Goal: Task Accomplishment & Management: Complete application form

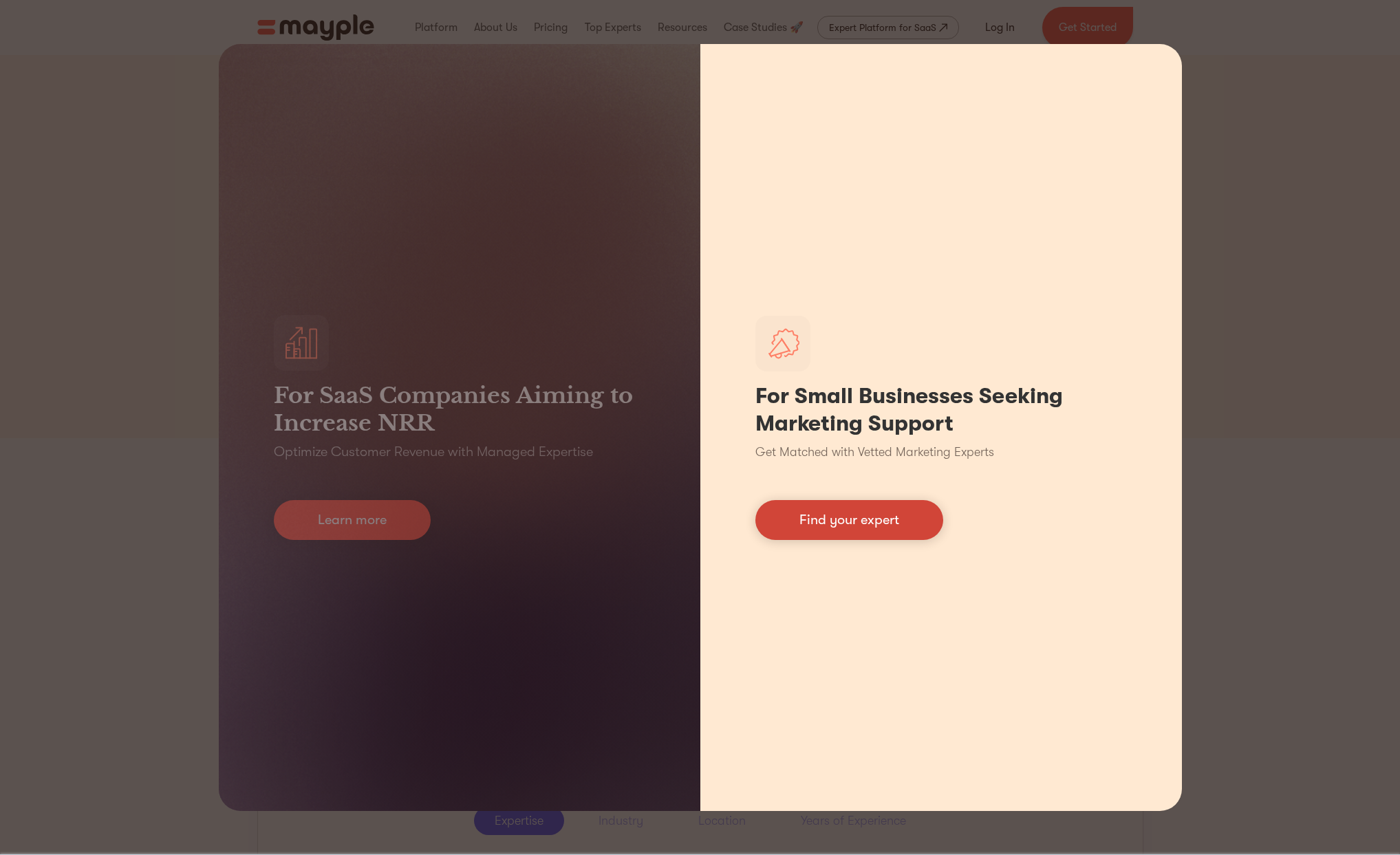
click at [859, 529] on link "Find your expert" at bounding box center [849, 520] width 188 height 40
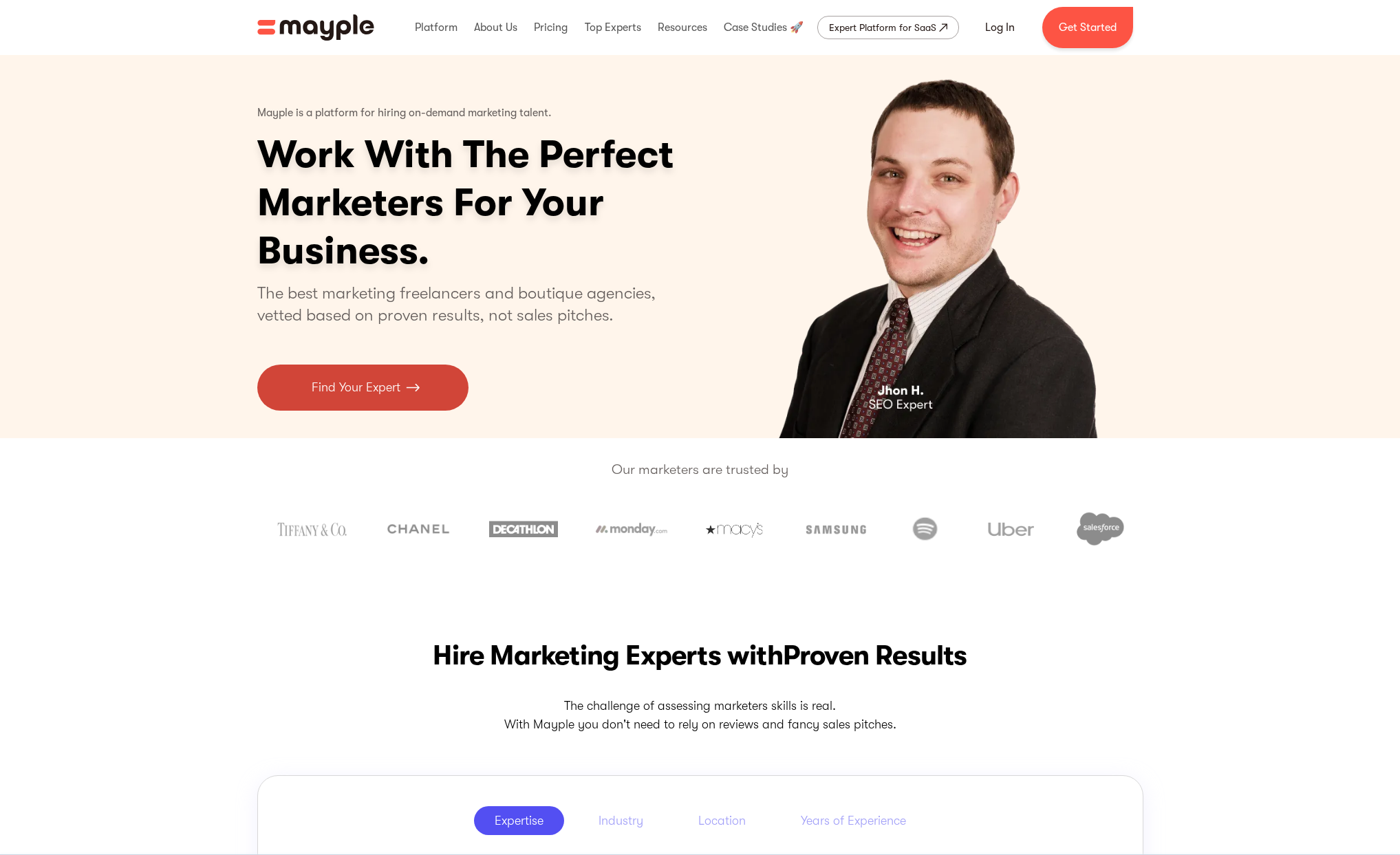
click at [372, 383] on p "Find Your Expert" at bounding box center [356, 387] width 89 height 19
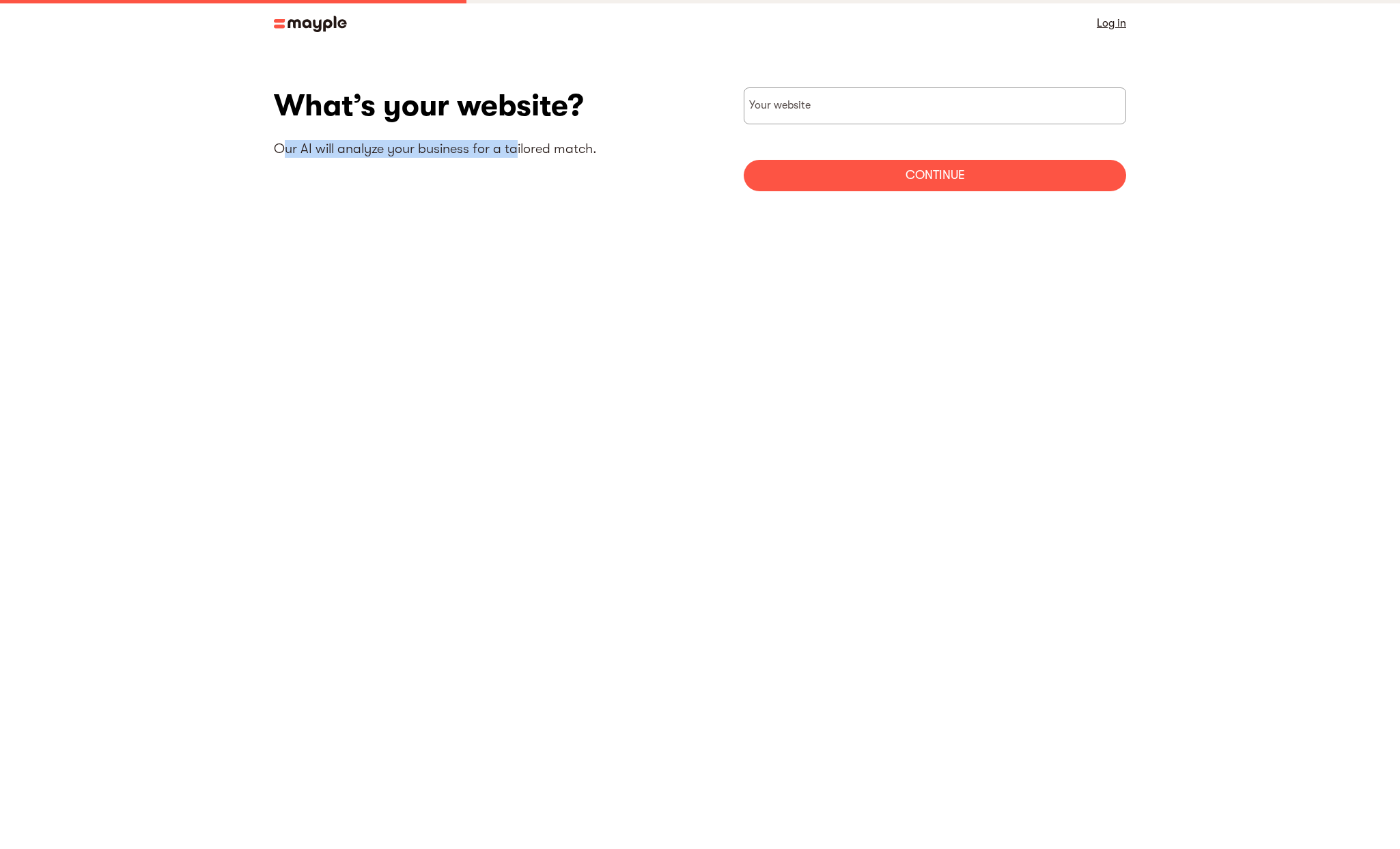
drag, startPoint x: 458, startPoint y: 145, endPoint x: 518, endPoint y: 149, distance: 60.1
click at [518, 149] on p "Our AI will analyze your business for a tailored match." at bounding box center [487, 149] width 427 height 18
click at [610, 200] on div "What’s your website? Our AI will analyze your business for a tailored match. Yo…" at bounding box center [700, 144] width 852 height 114
click at [830, 107] on input "websiteStep" at bounding box center [935, 106] width 382 height 37
type input "https://mleem.com"
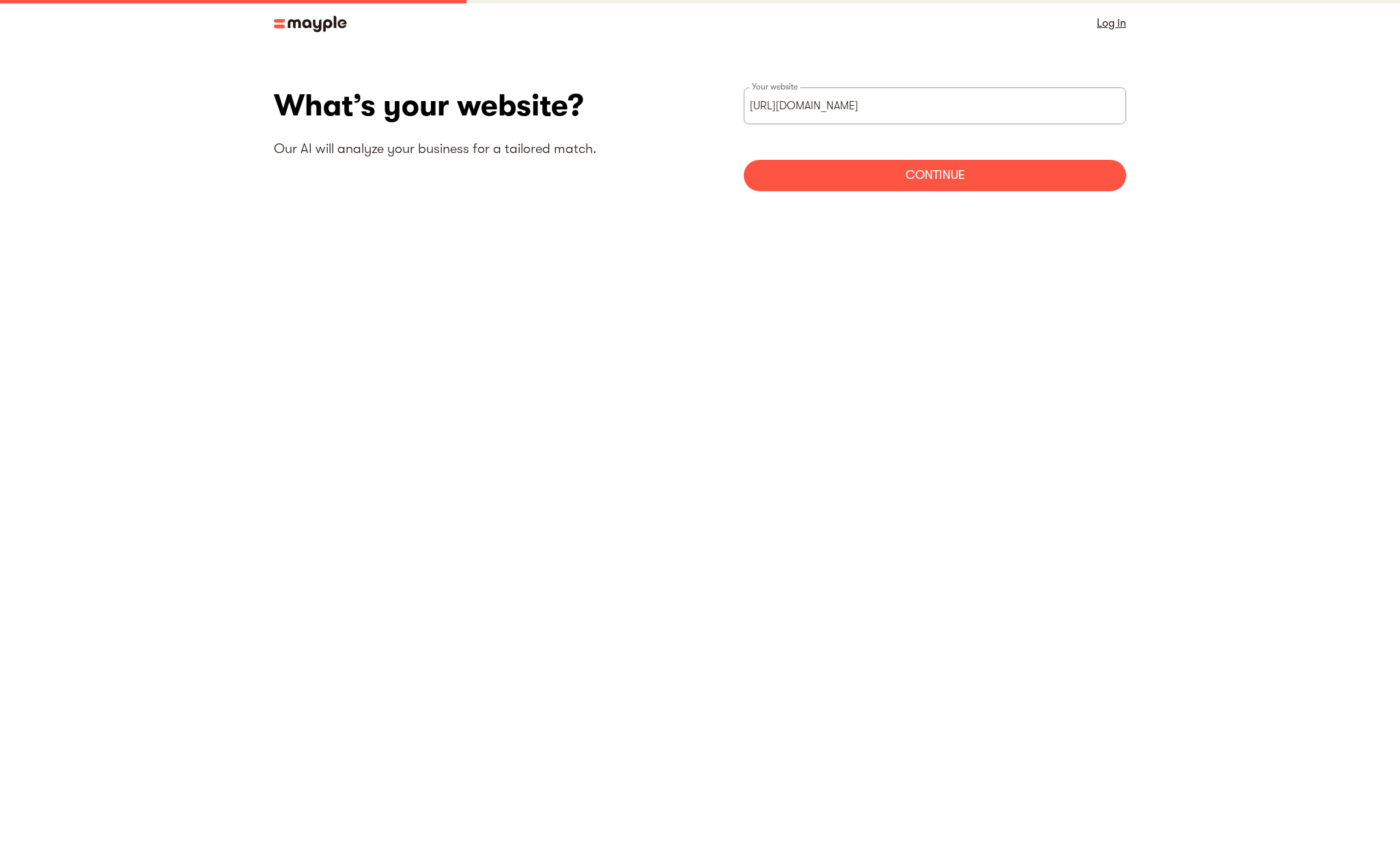
click at [918, 176] on div "Continue" at bounding box center [935, 176] width 382 height 32
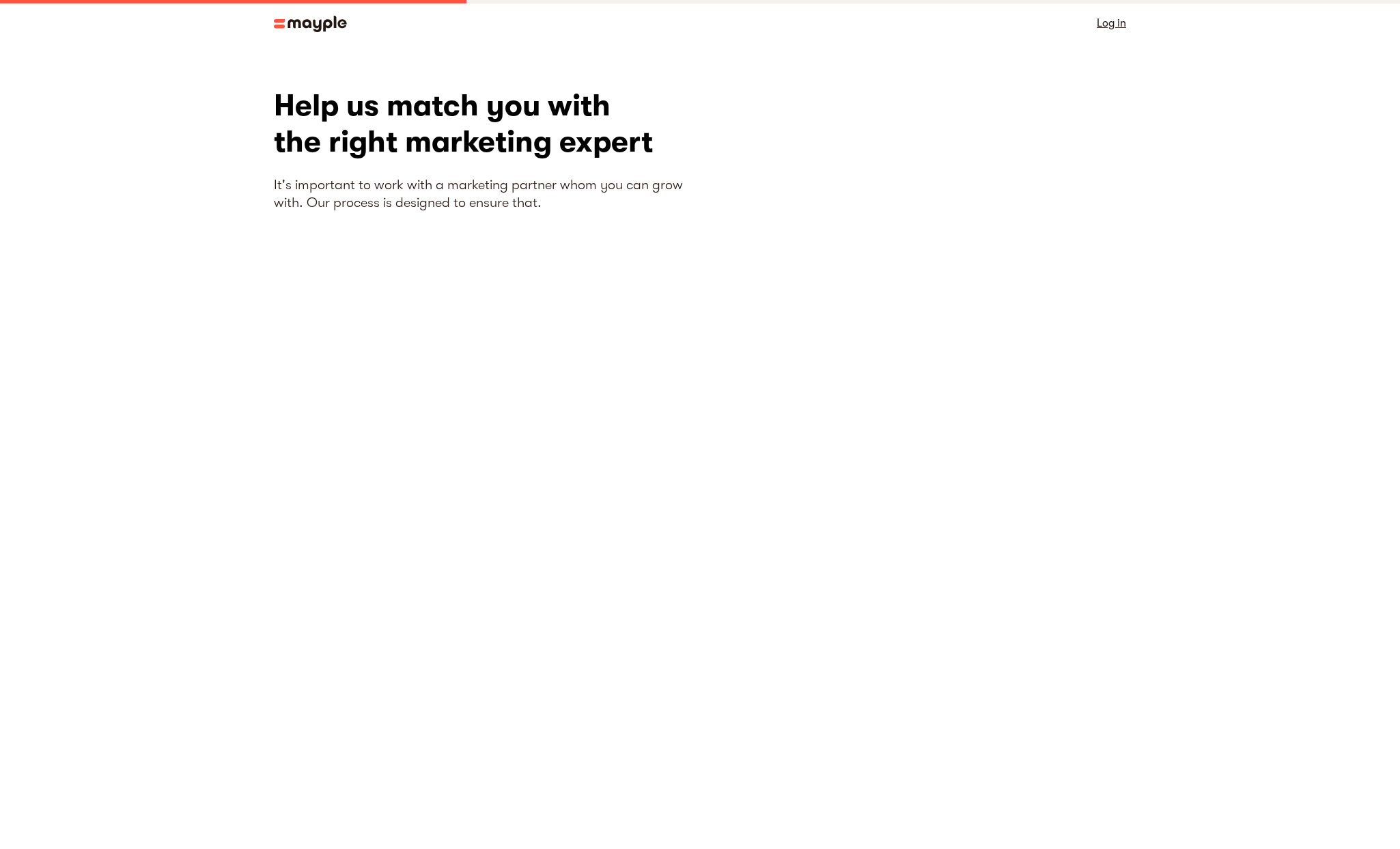
click at [1148, 336] on section "What’s your website? Our AI will analyze your business for a tailored match. ht…" at bounding box center [700, 337] width 1400 height 580
click at [322, 23] on img at bounding box center [310, 24] width 73 height 17
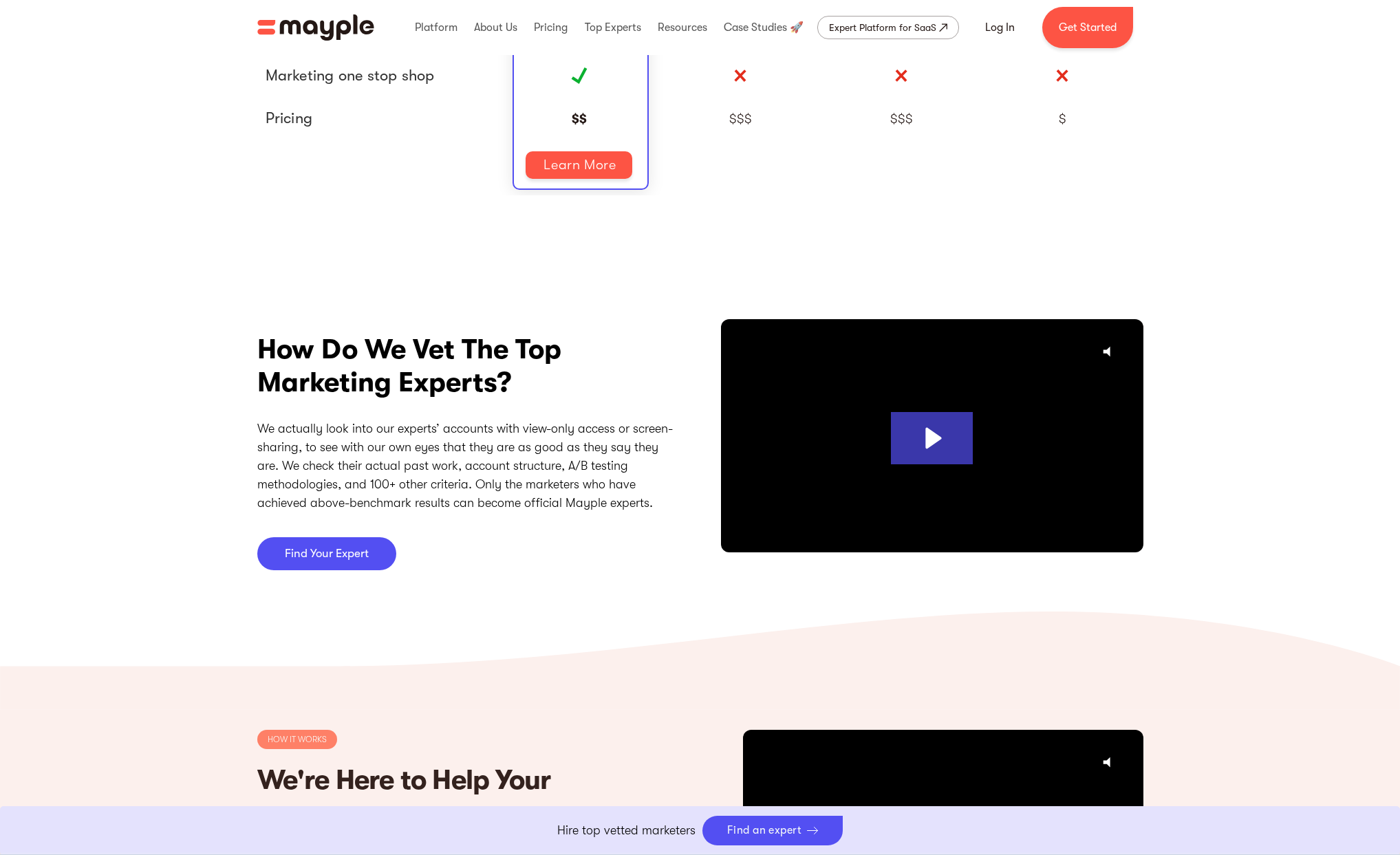
scroll to position [3073, 0]
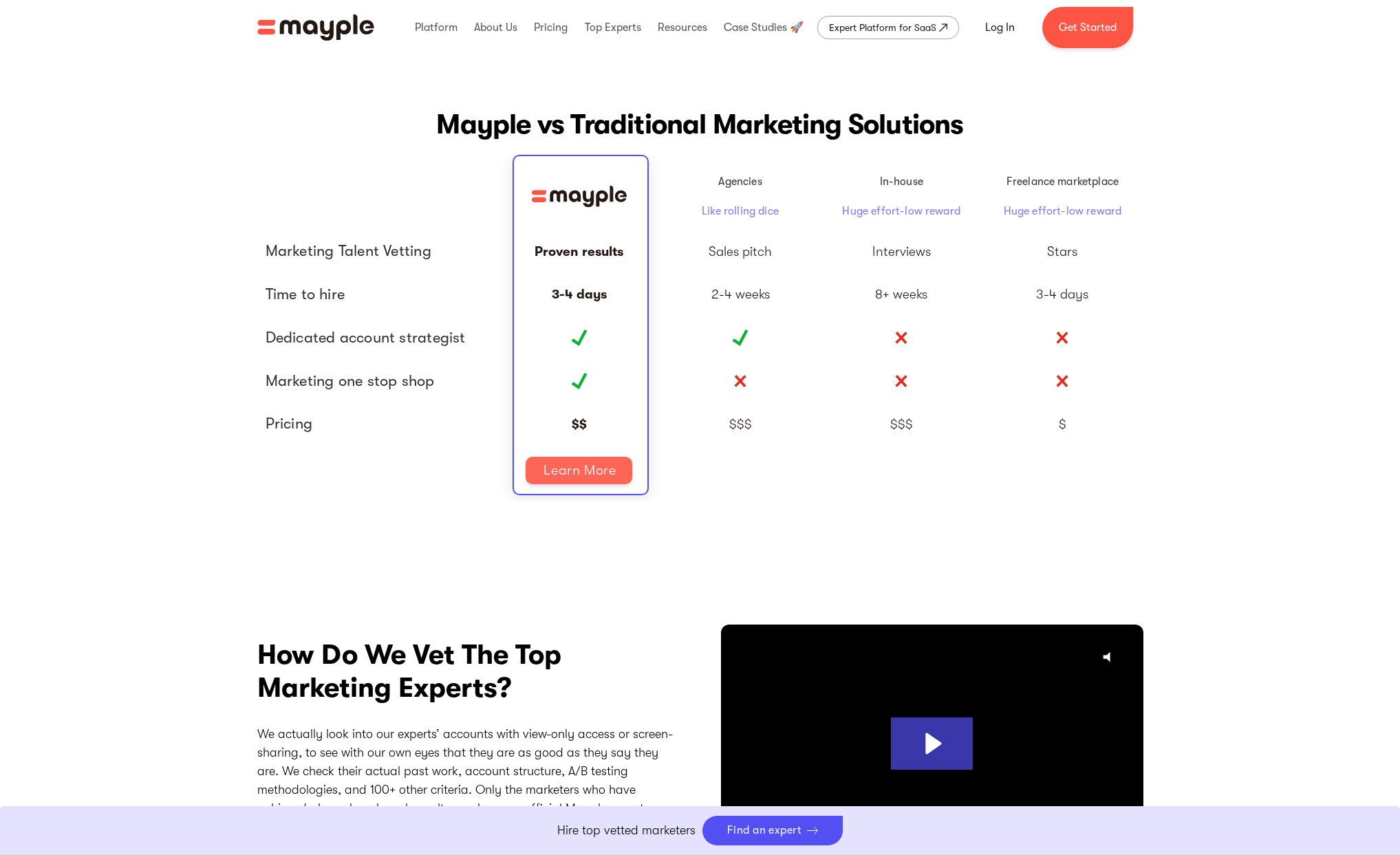
click at [580, 469] on link "Learn More" at bounding box center [579, 470] width 107 height 28
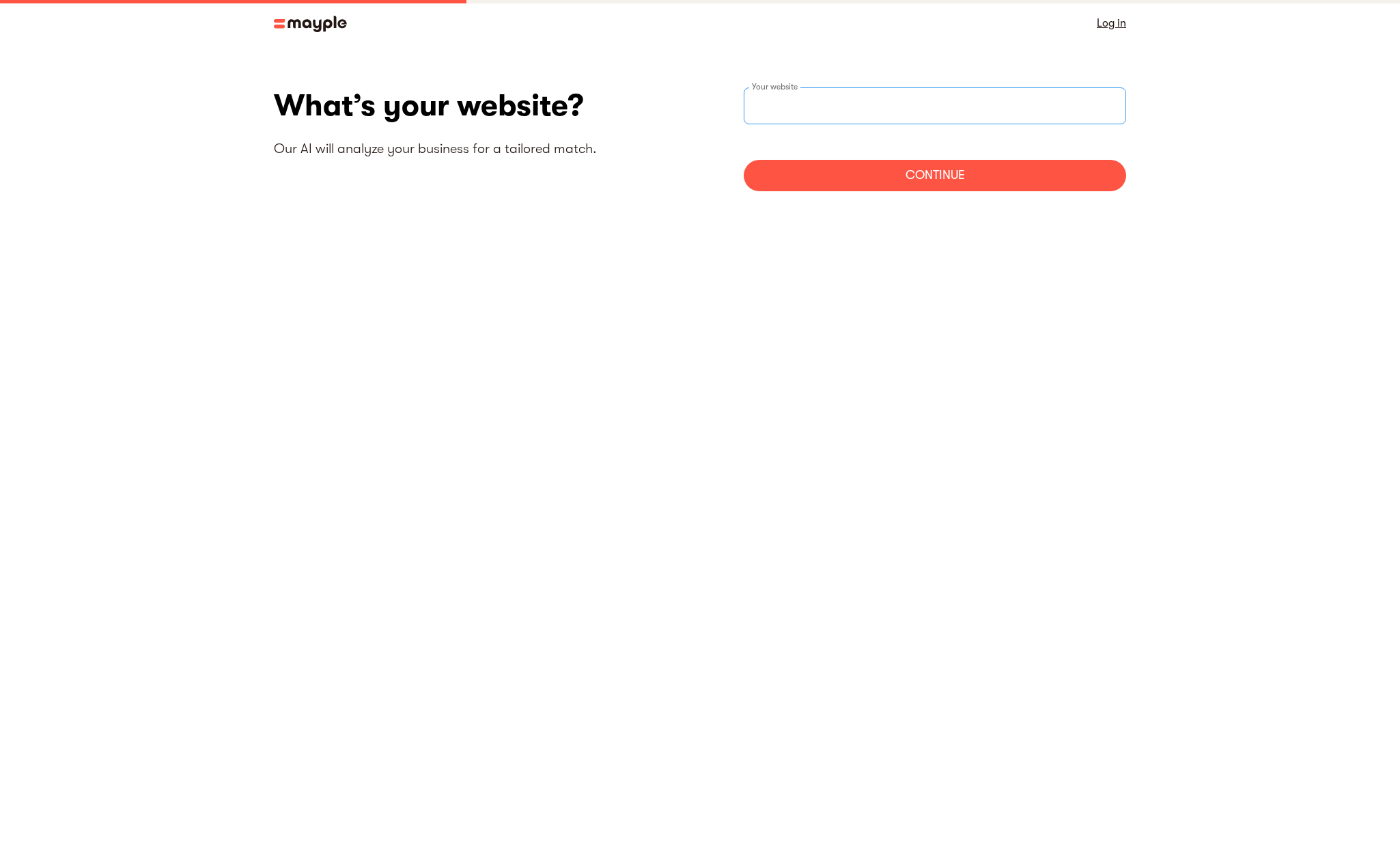
click at [823, 107] on input "websiteStep" at bounding box center [935, 106] width 382 height 37
type input "https://mleem.com"
click at [877, 186] on div "Continue" at bounding box center [935, 176] width 382 height 32
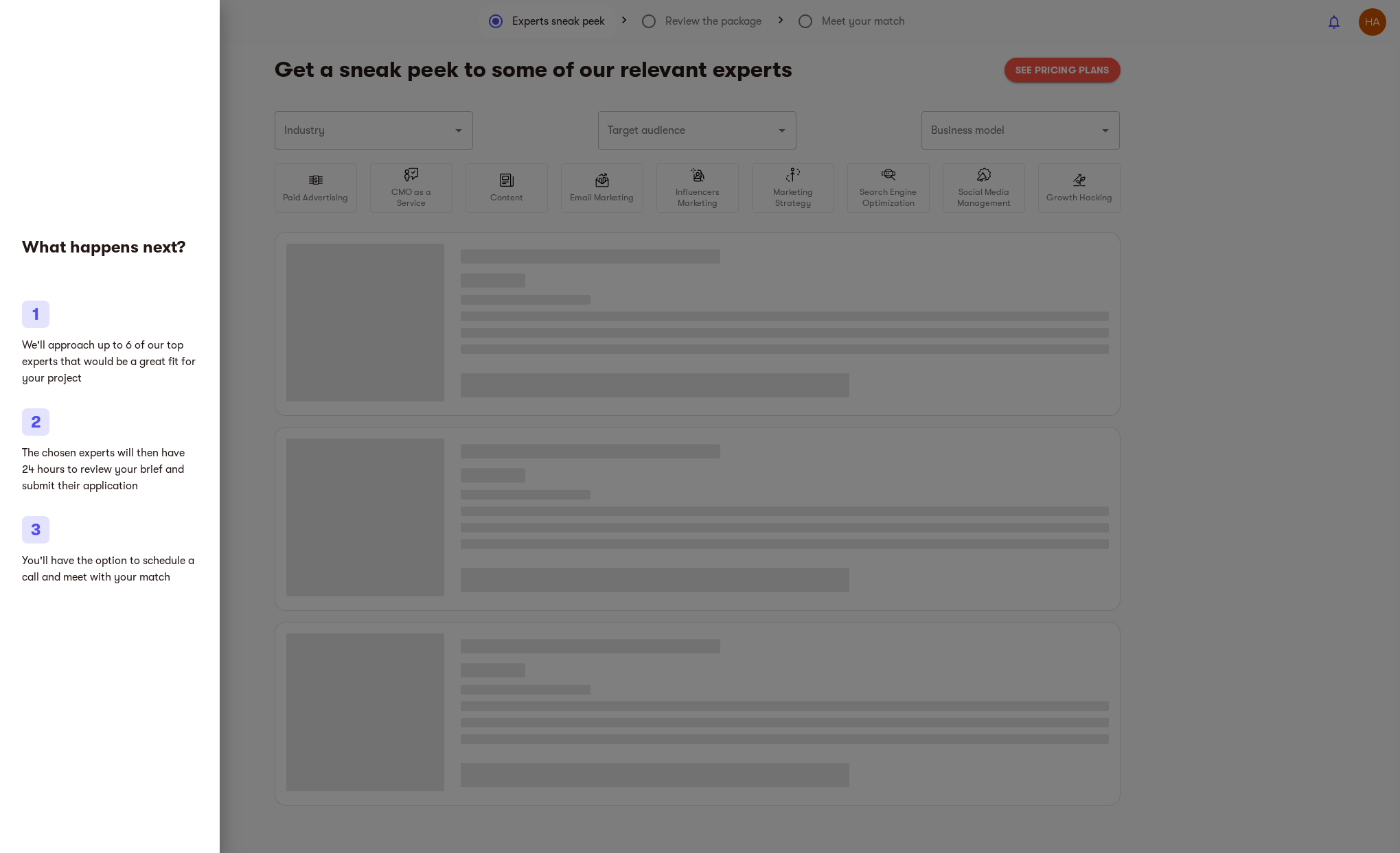
type input "Clothing and shoes"
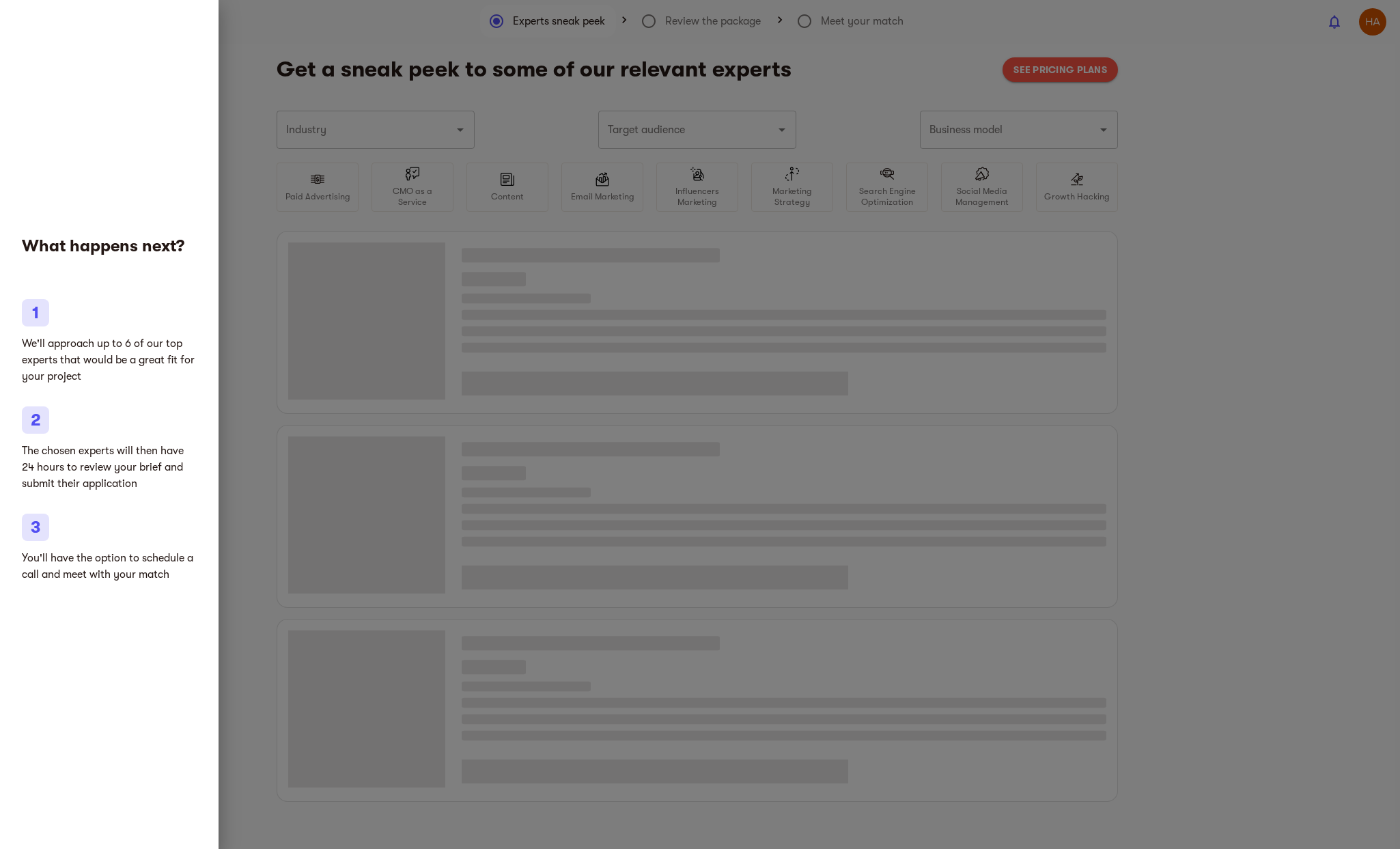
type input "Clothing and shoes"
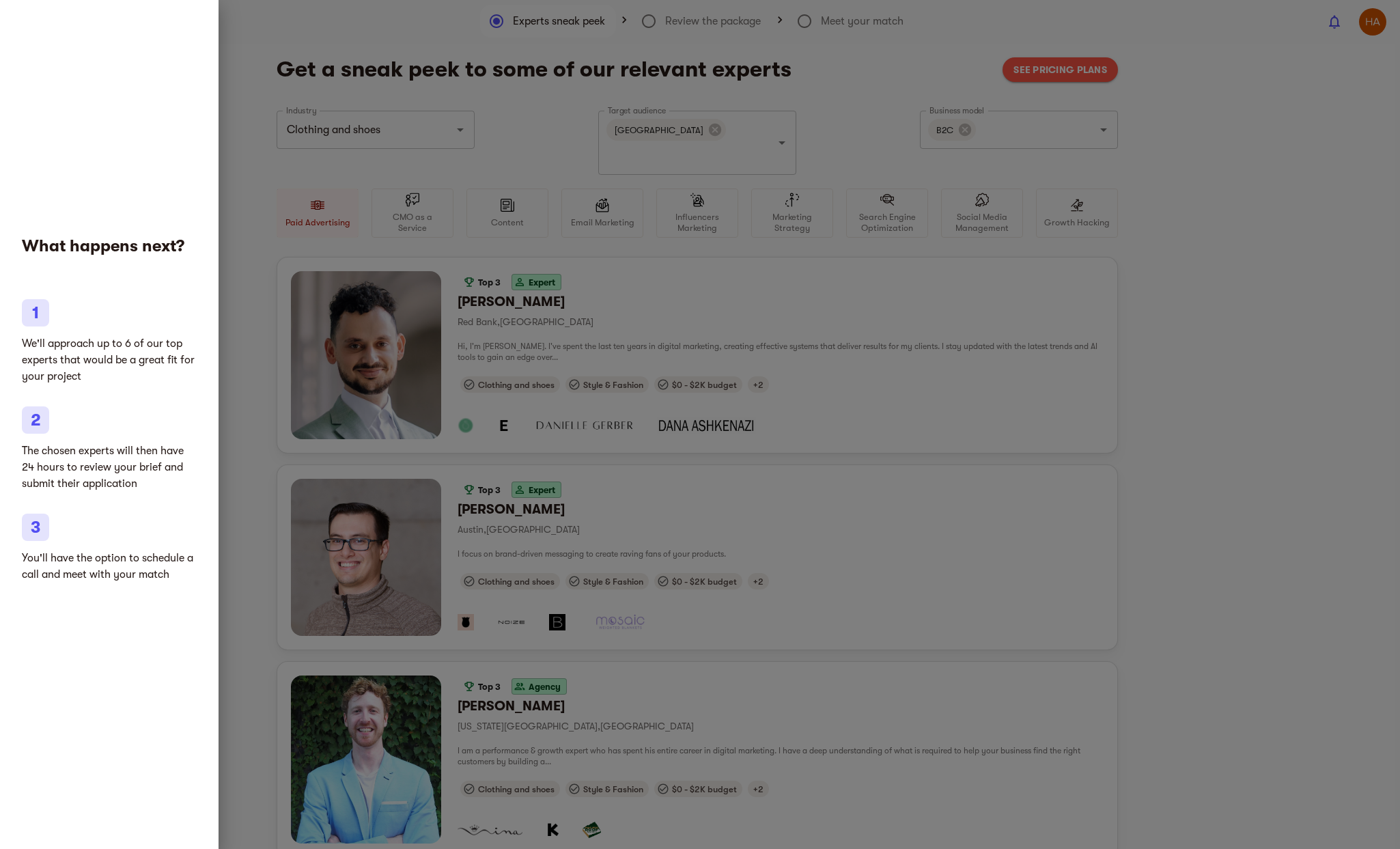
click at [901, 291] on div at bounding box center [700, 424] width 1400 height 849
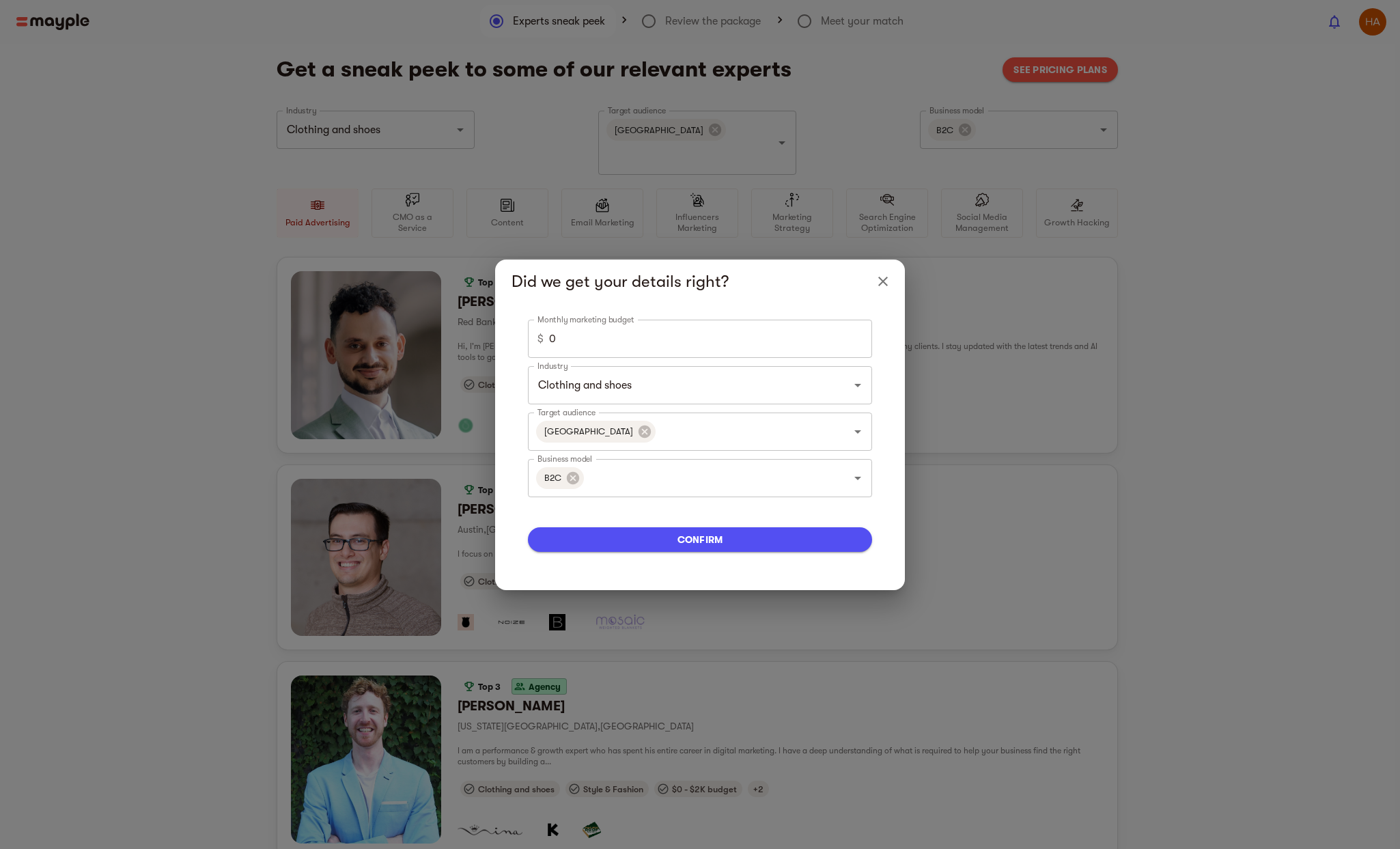
click at [594, 330] on input "0" at bounding box center [711, 338] width 323 height 38
drag, startPoint x: 596, startPoint y: 334, endPoint x: 458, endPoint y: 329, distance: 138.1
click at [458, 329] on div "Did we get your details right? Monthly marketing budget $ 0 Monthly marketing b…" at bounding box center [700, 424] width 1400 height 849
click at [685, 391] on input "Clothing and shoes" at bounding box center [681, 384] width 294 height 26
click at [895, 402] on div "Monthly marketing budget $ 0 Monthly marketing budget Industry Clothing and sho…" at bounding box center [700, 446] width 410 height 287
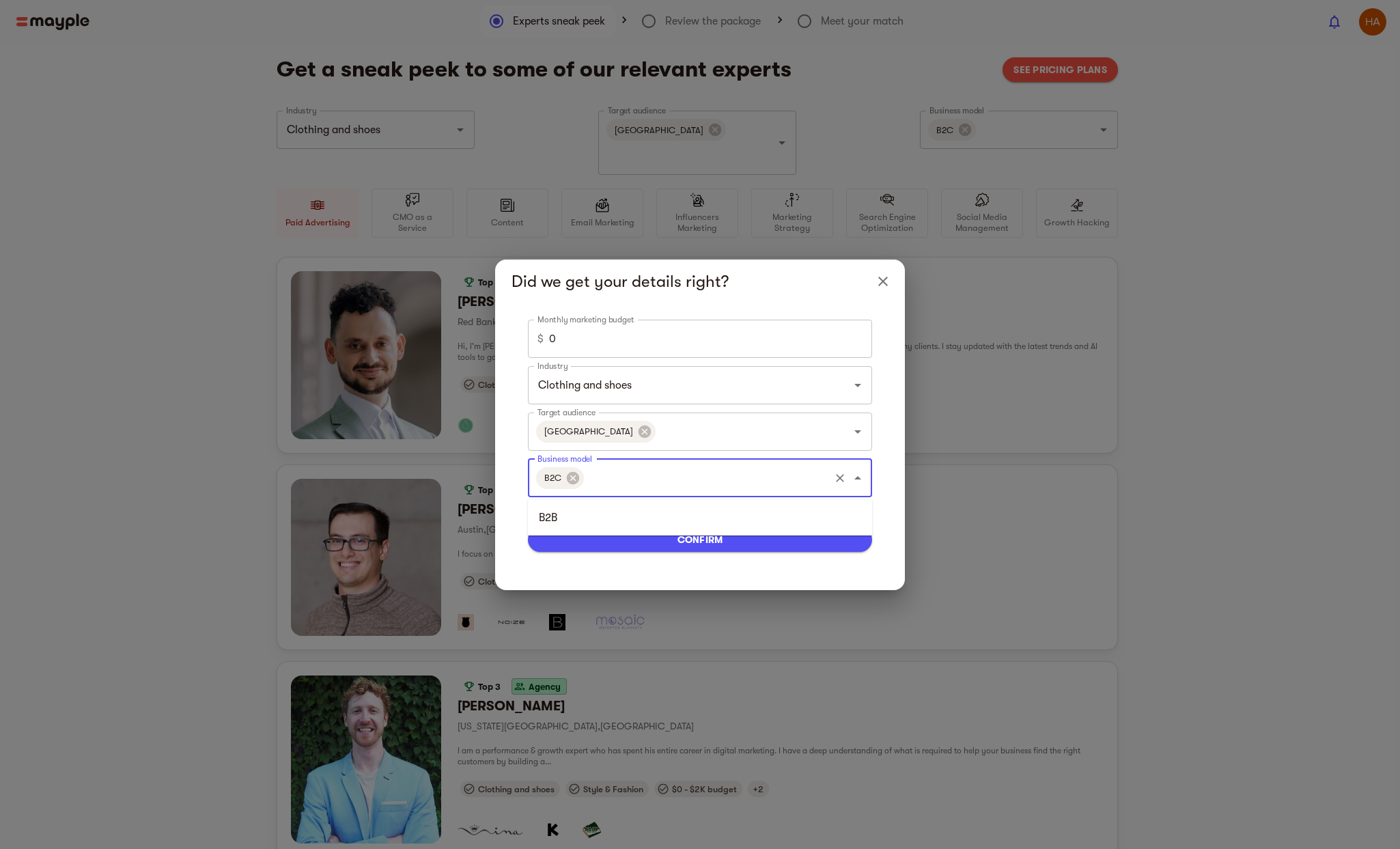
click at [742, 481] on input "Business model" at bounding box center [708, 478] width 242 height 26
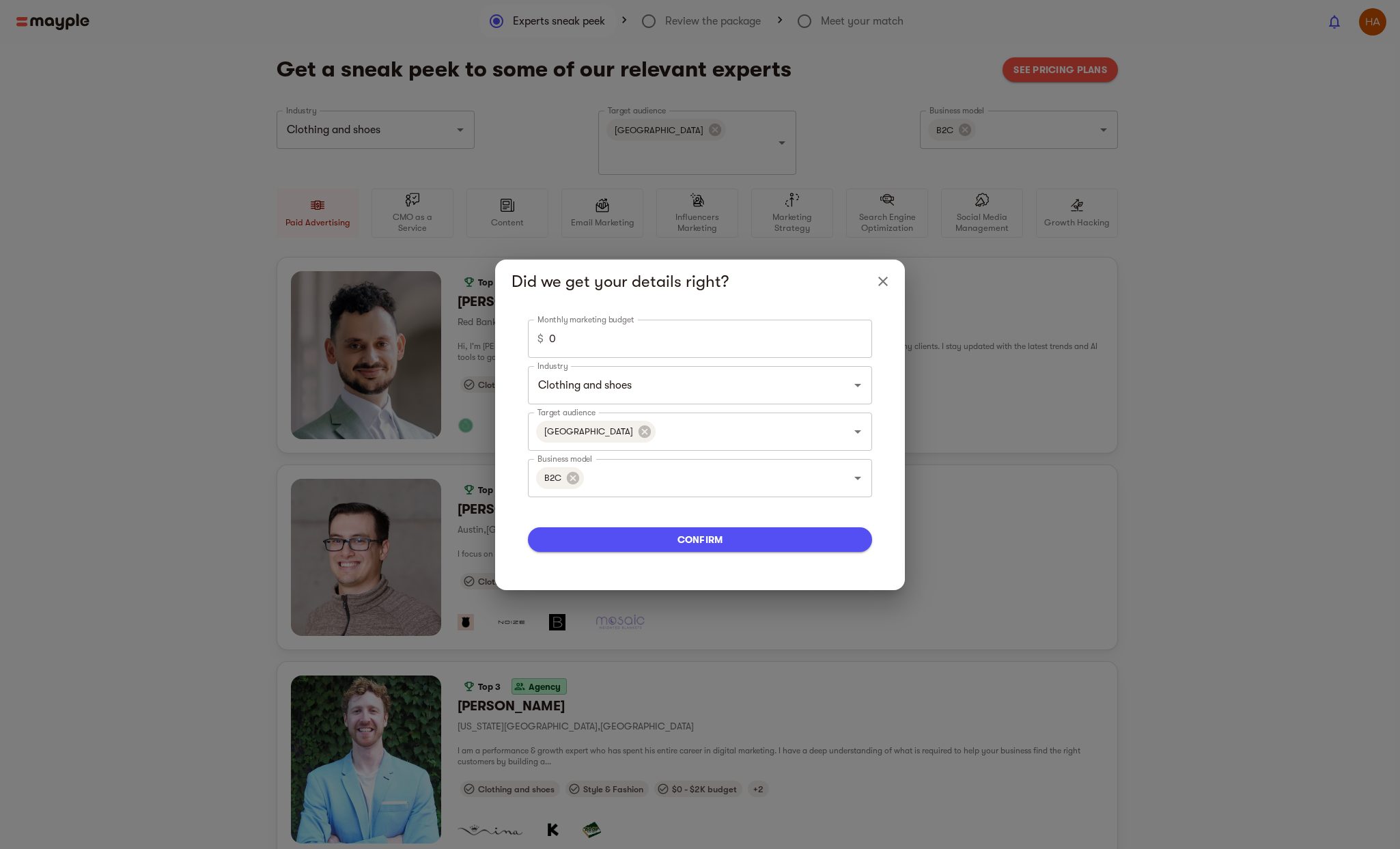
click at [886, 436] on div "Monthly marketing budget $ 0 Monthly marketing budget Industry Clothing and sho…" at bounding box center [700, 447] width 377 height 254
click at [608, 344] on input "0" at bounding box center [711, 338] width 323 height 38
drag, startPoint x: 606, startPoint y: 340, endPoint x: 420, endPoint y: 309, distance: 188.6
click at [434, 315] on div "Did we get your details right? Monthly marketing budget $ 0 Monthly marketing b…" at bounding box center [700, 424] width 1400 height 849
click at [694, 540] on span "confirm" at bounding box center [700, 540] width 322 height 17
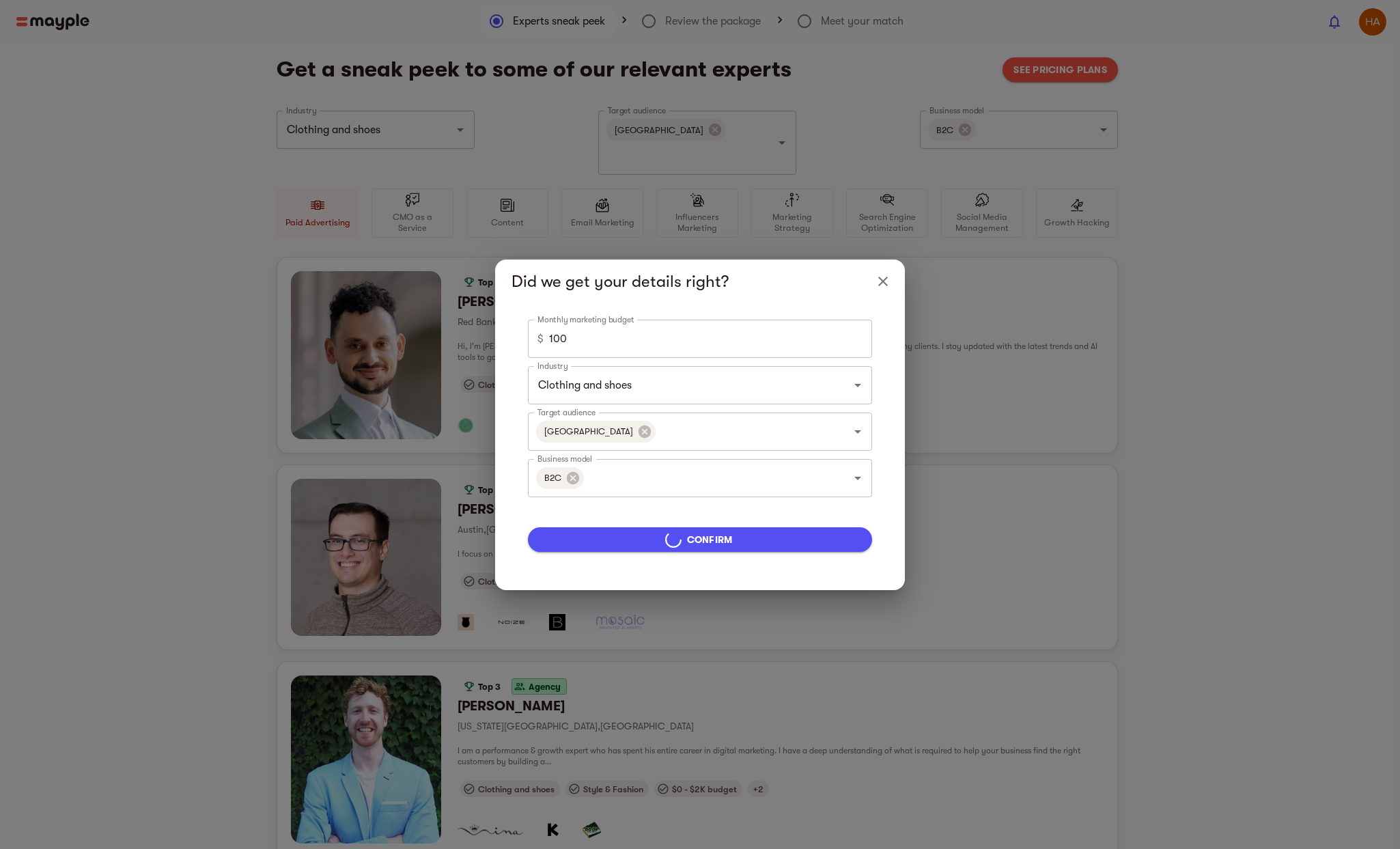
type input "5000"
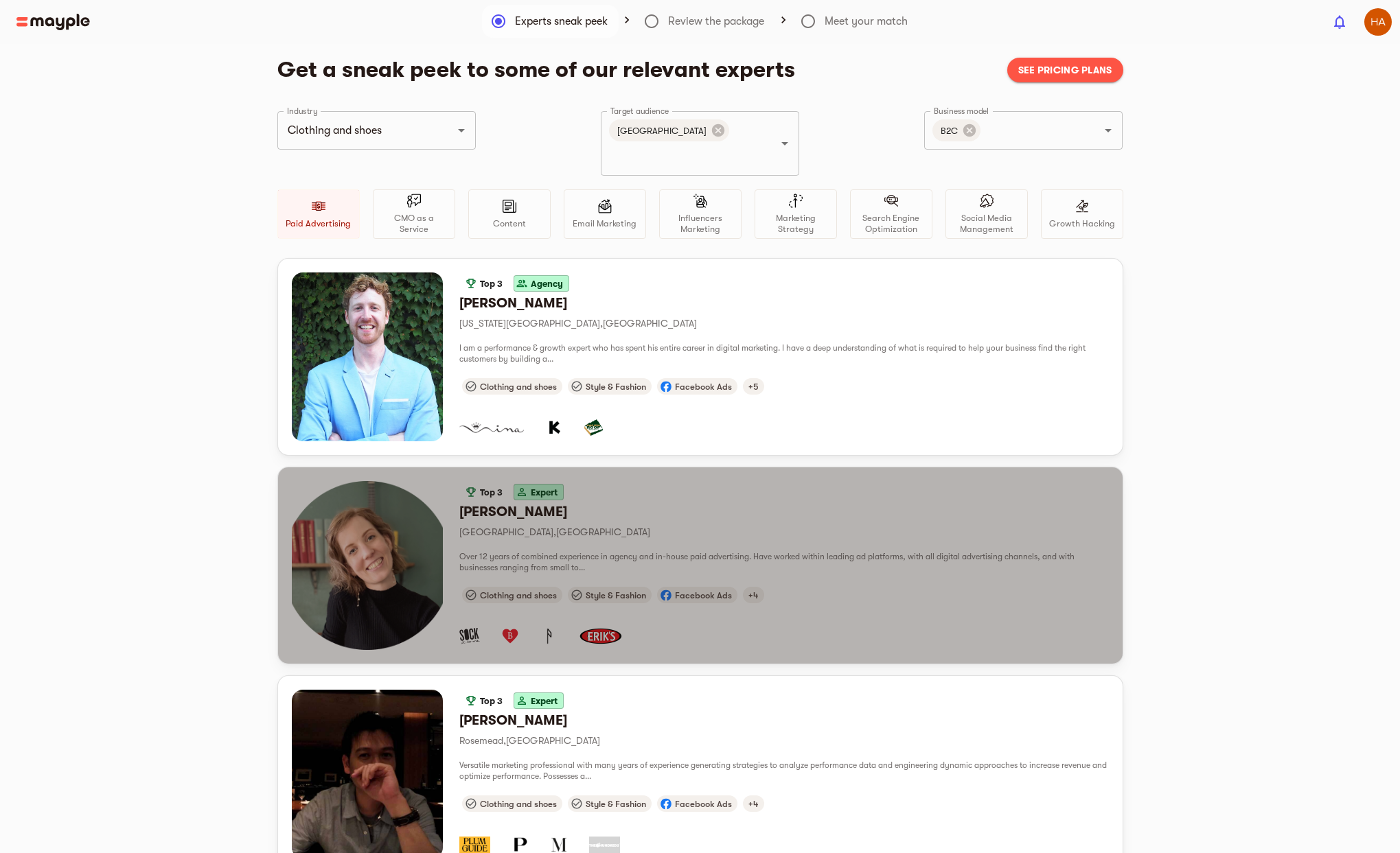
click at [641, 481] on div "Top 3 Expert" at bounding box center [784, 492] width 650 height 22
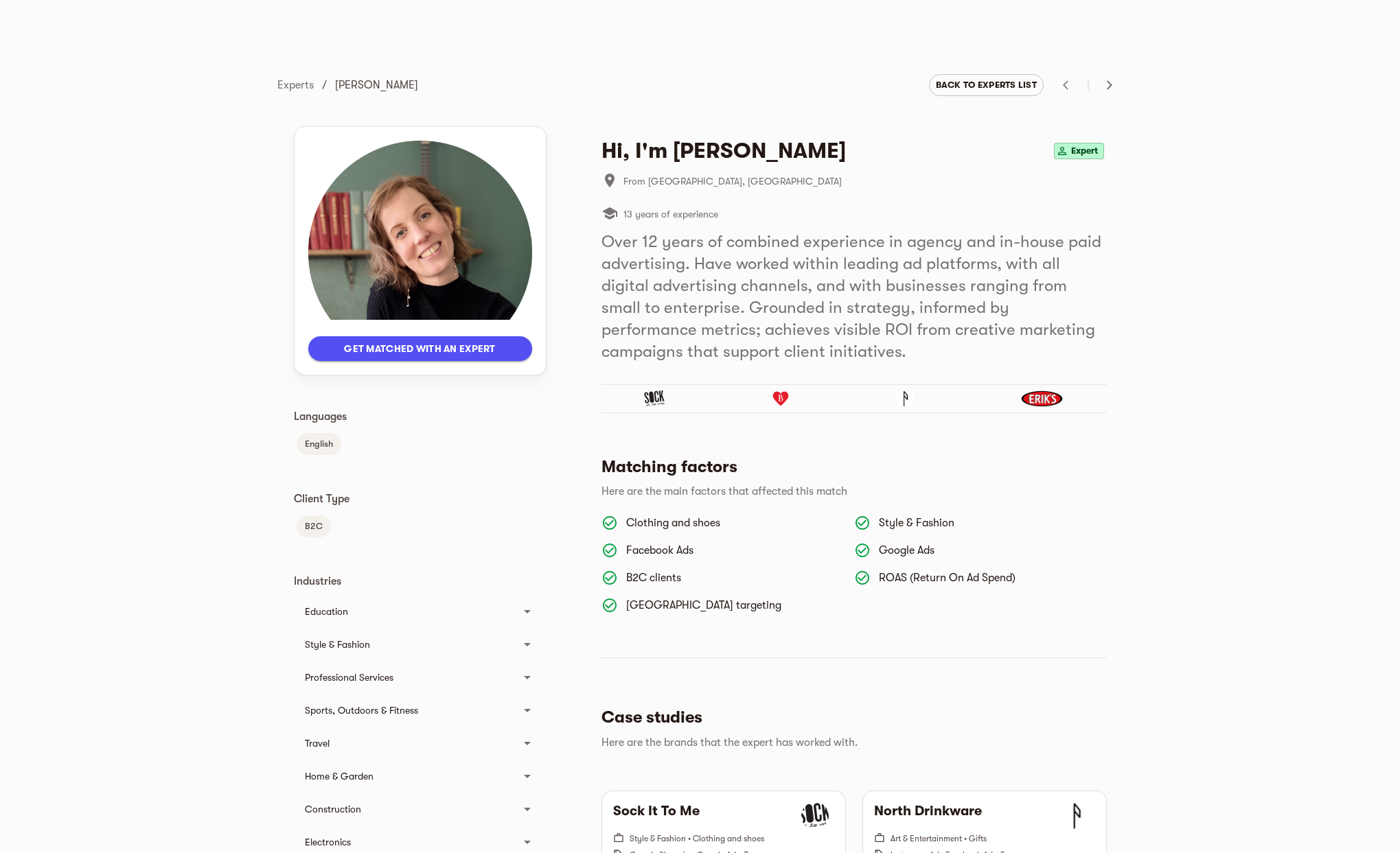
click at [978, 90] on span "Back to experts list" at bounding box center [986, 85] width 101 height 17
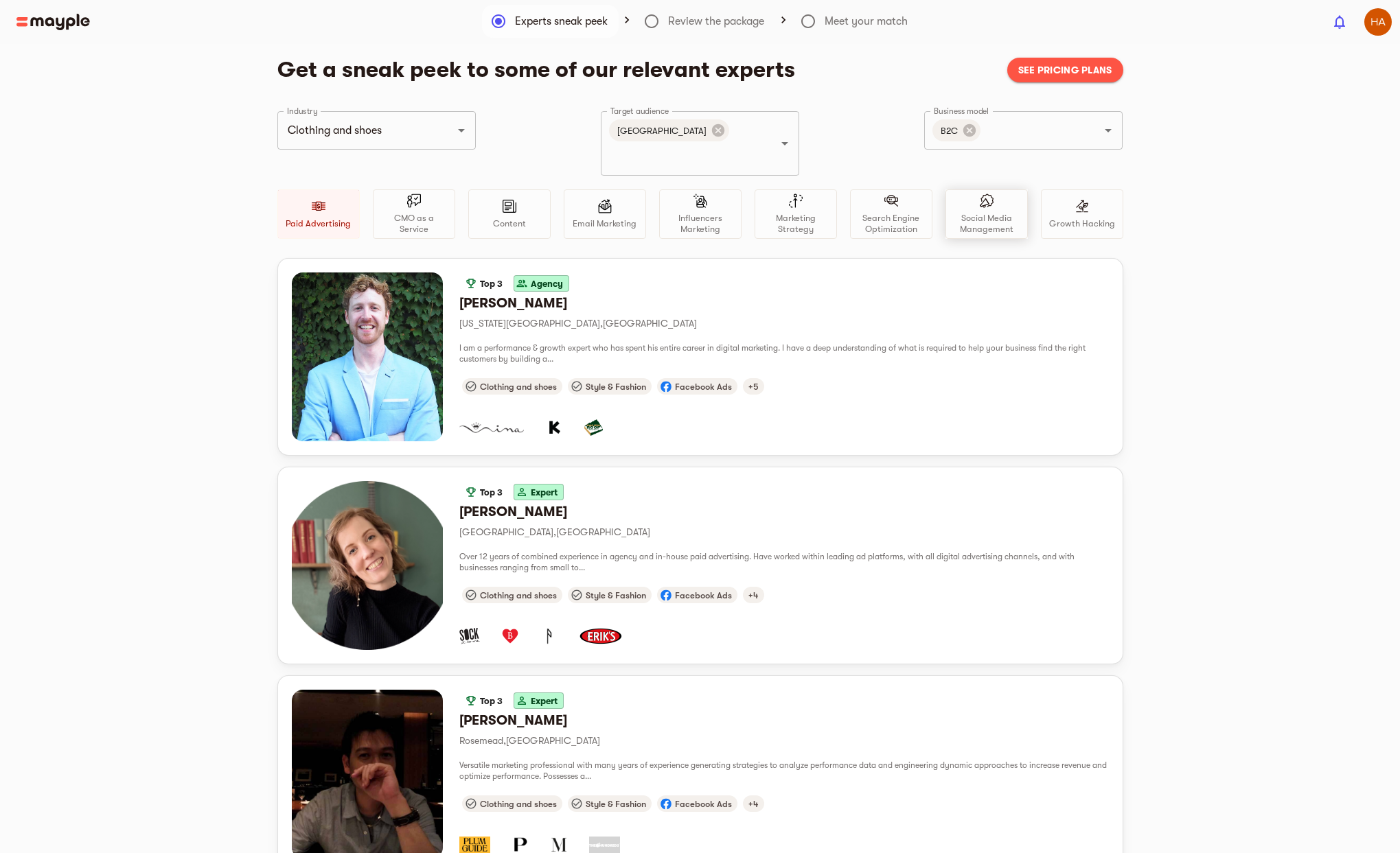
click at [987, 213] on p "Social Media Management" at bounding box center [986, 224] width 70 height 22
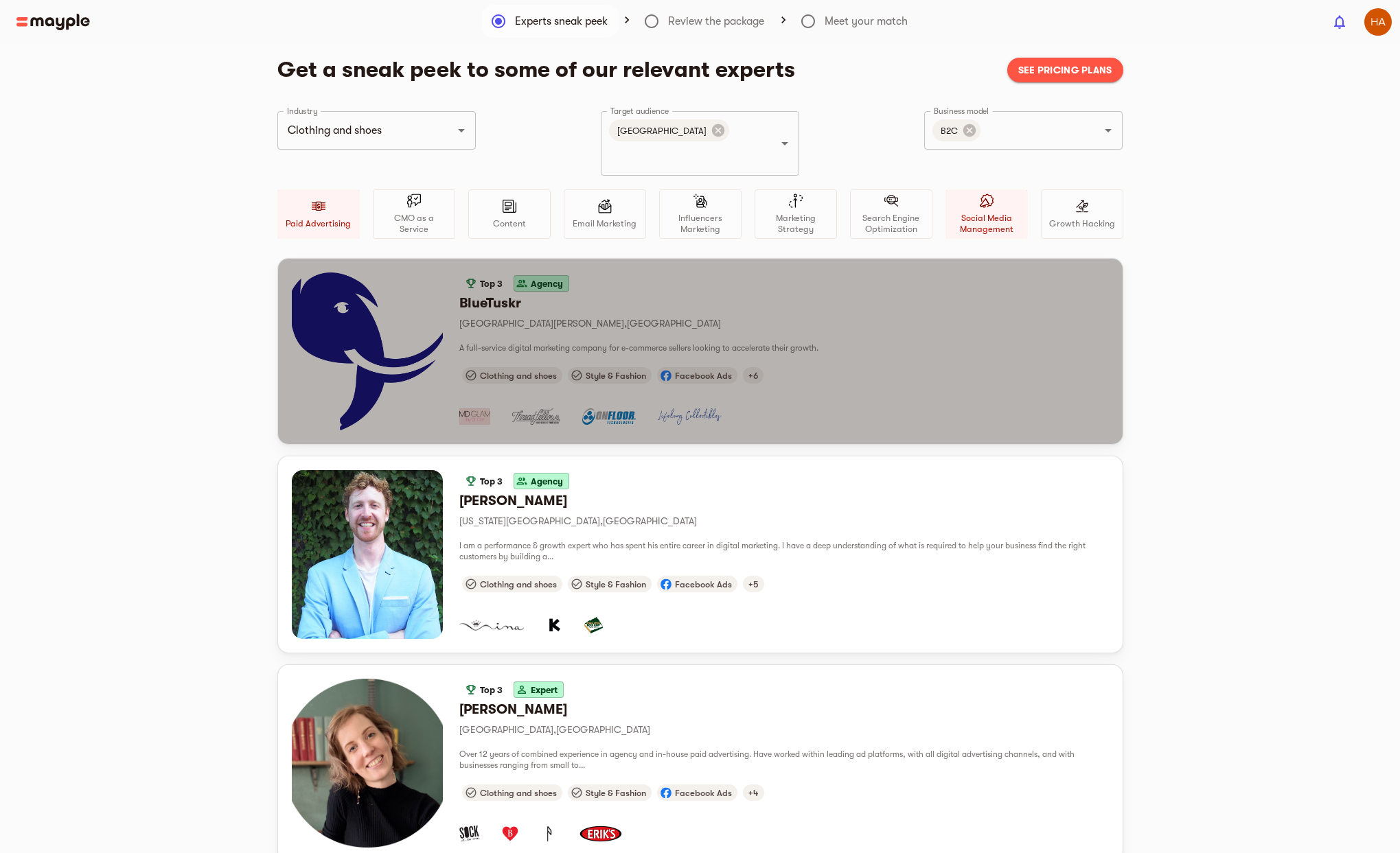
click at [640, 315] on p "[GEOGRAPHIC_DATA][PERSON_NAME] , [GEOGRAPHIC_DATA]" at bounding box center [784, 323] width 650 height 17
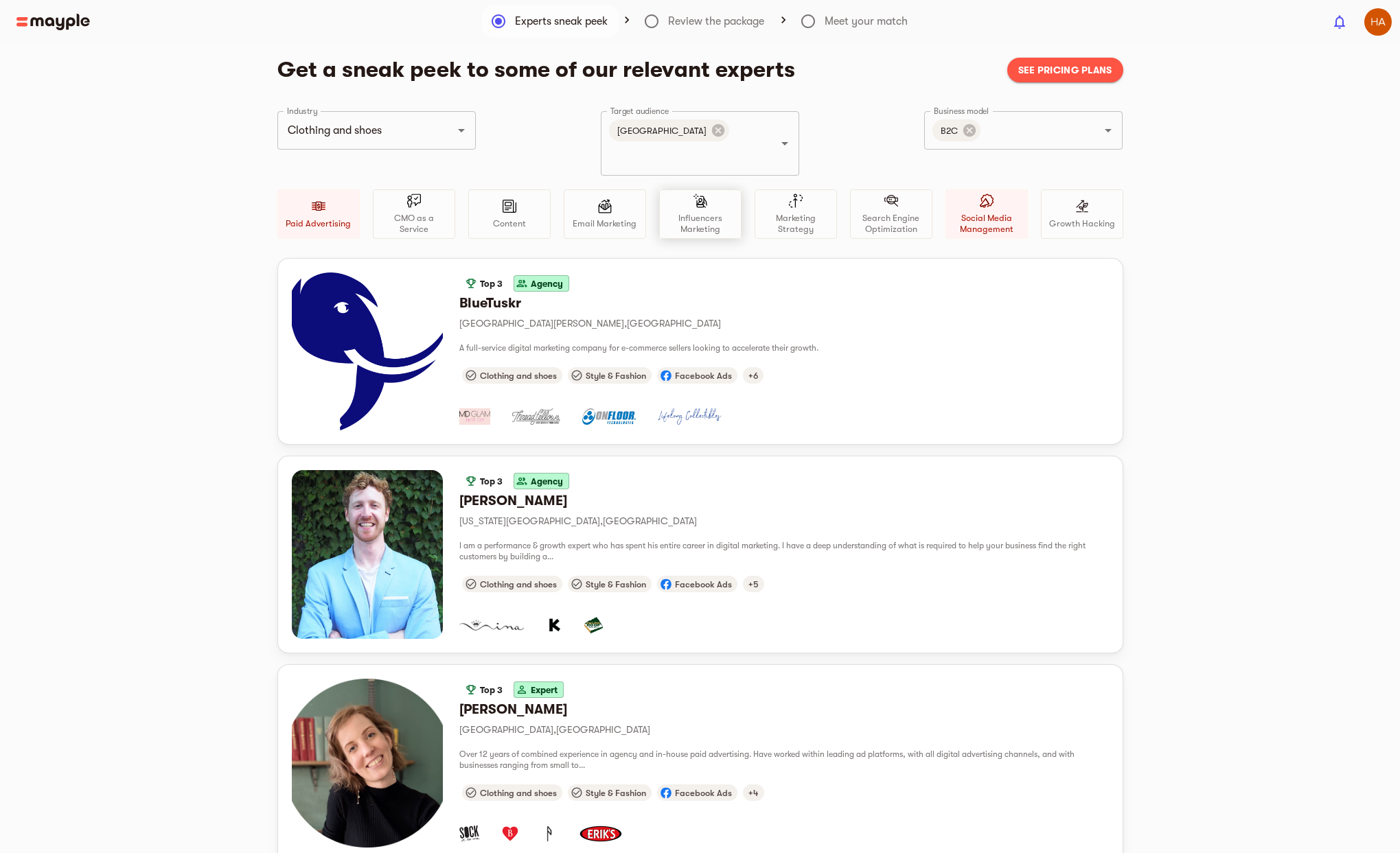
click at [692, 213] on p "Influencers Marketing" at bounding box center [700, 224] width 70 height 22
click at [610, 199] on img at bounding box center [605, 206] width 13 height 14
click at [600, 199] on img at bounding box center [605, 206] width 13 height 14
click at [891, 194] on div at bounding box center [890, 203] width 13 height 20
click at [1067, 71] on span "See pricing plans" at bounding box center [1065, 70] width 94 height 17
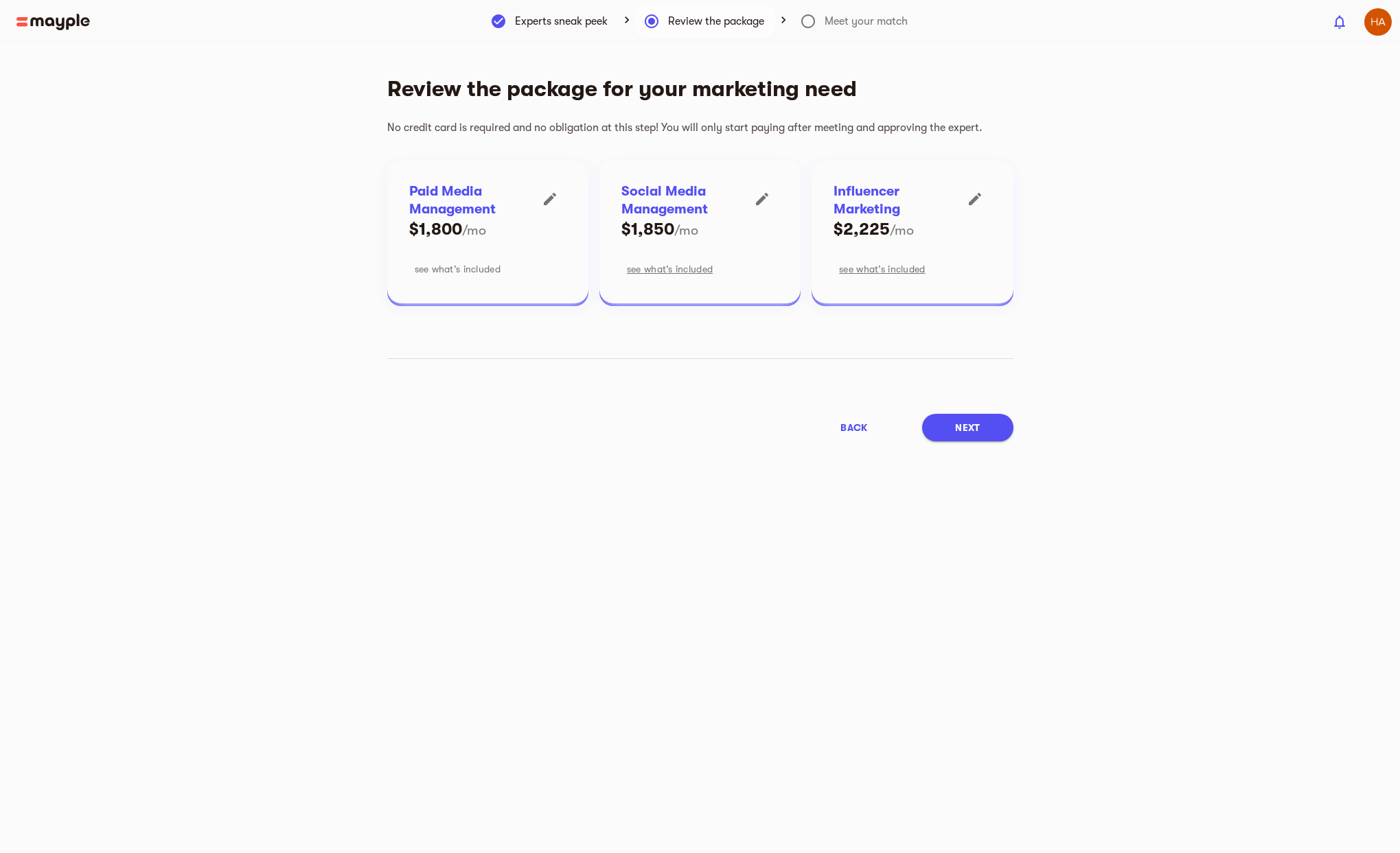
click at [474, 274] on span "see what’s included" at bounding box center [457, 269] width 86 height 17
